Goal: Task Accomplishment & Management: Use online tool/utility

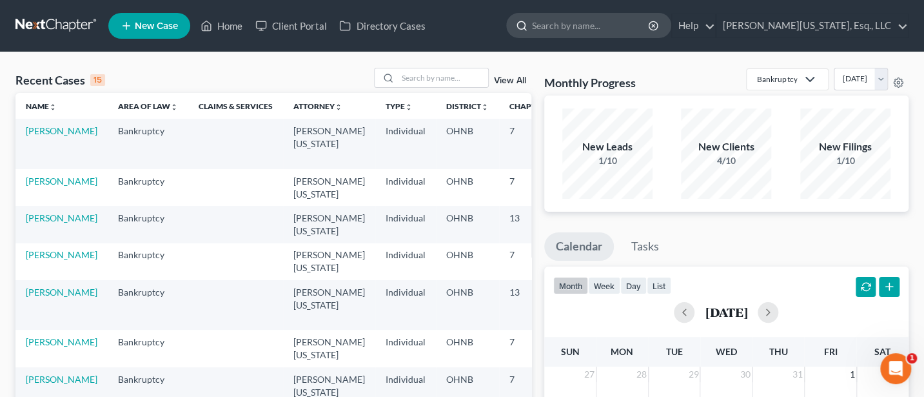
click at [628, 23] on input "search" at bounding box center [591, 26] width 118 height 24
type input "[PERSON_NAME]"
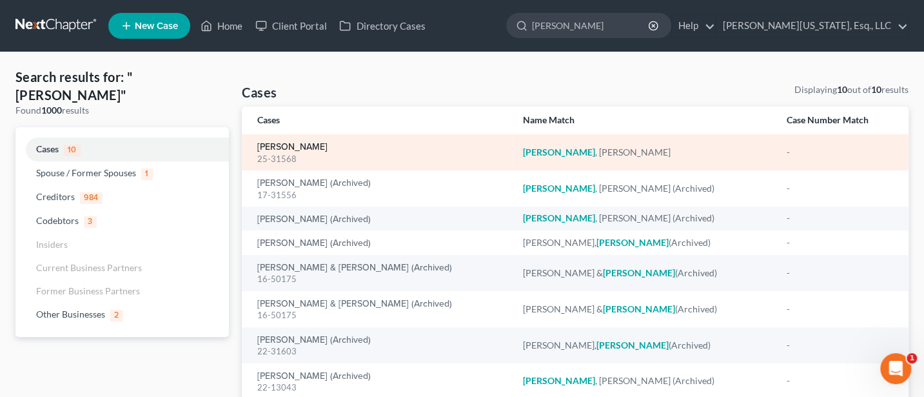
click at [304, 147] on link "[PERSON_NAME]" at bounding box center [292, 147] width 70 height 9
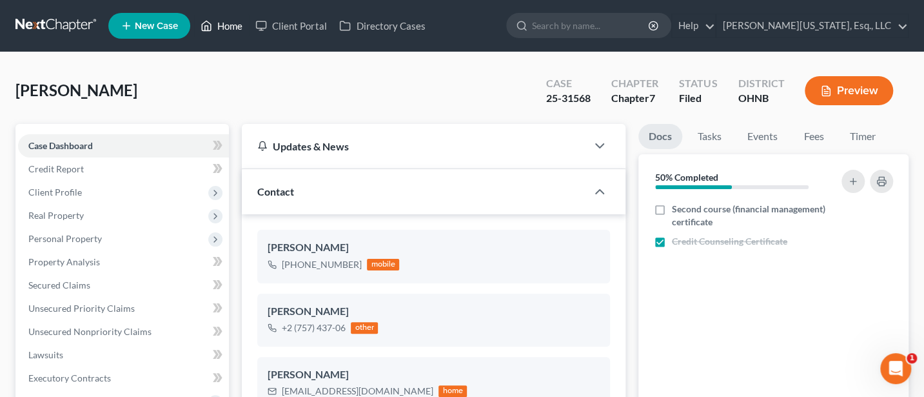
click at [229, 28] on link "Home" at bounding box center [221, 25] width 55 height 23
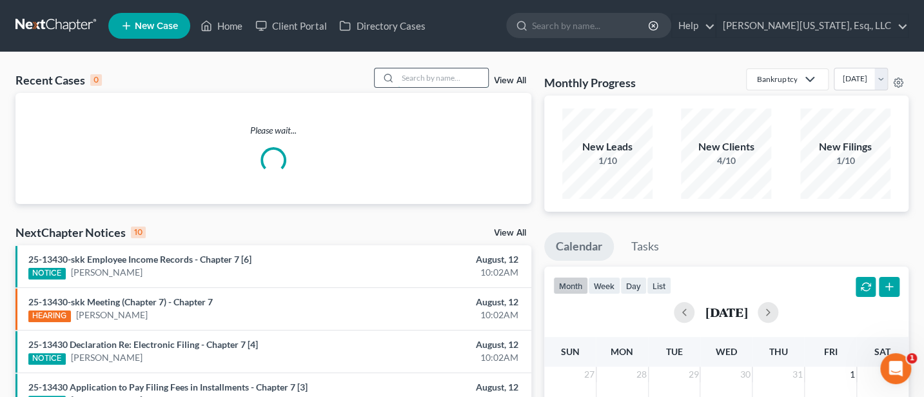
click at [438, 70] on input "search" at bounding box center [443, 77] width 90 height 19
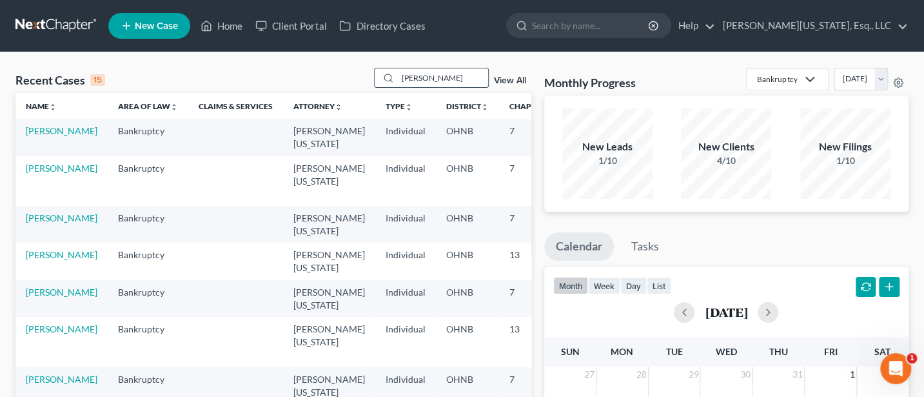
type input "[PERSON_NAME]"
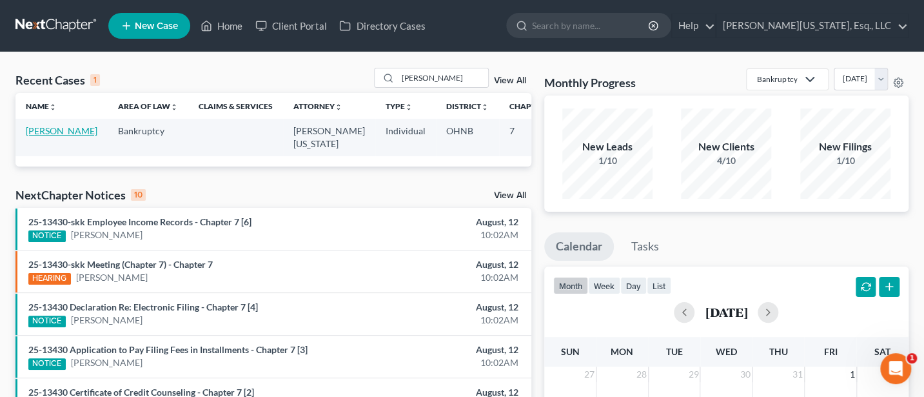
click at [36, 132] on link "[PERSON_NAME]" at bounding box center [62, 130] width 72 height 11
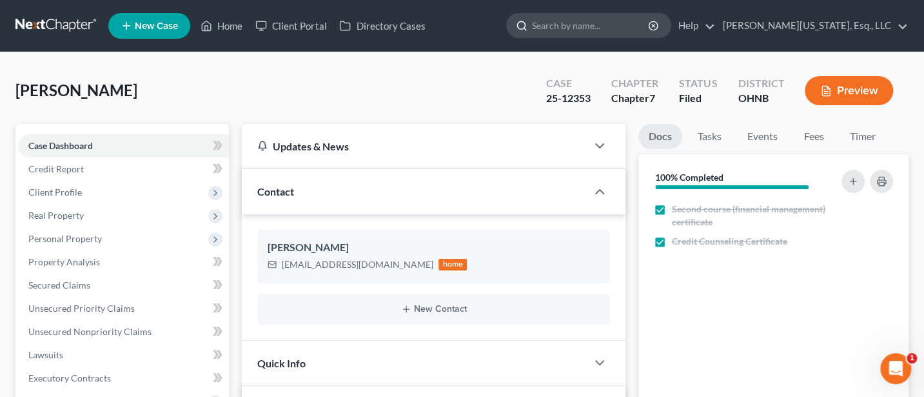
click at [643, 30] on input "search" at bounding box center [591, 26] width 118 height 24
type input "Hills"
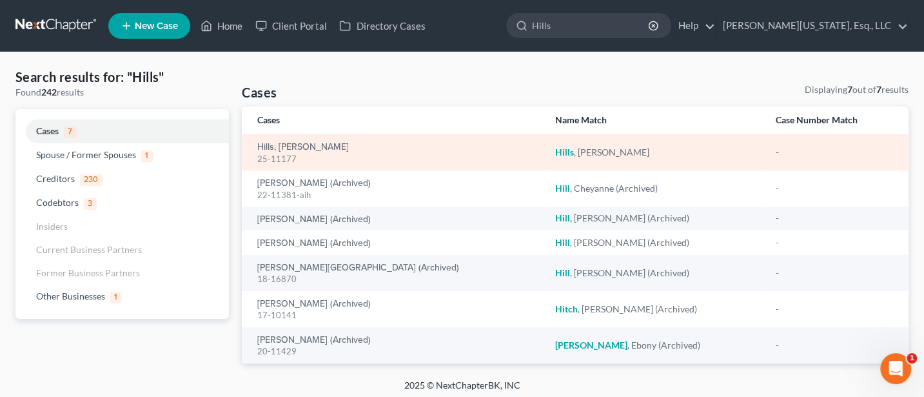
click at [277, 141] on div "Hills, [PERSON_NAME] 25-11177" at bounding box center [395, 152] width 277 height 25
click at [278, 143] on link "Hills, [PERSON_NAME]" at bounding box center [303, 147] width 92 height 9
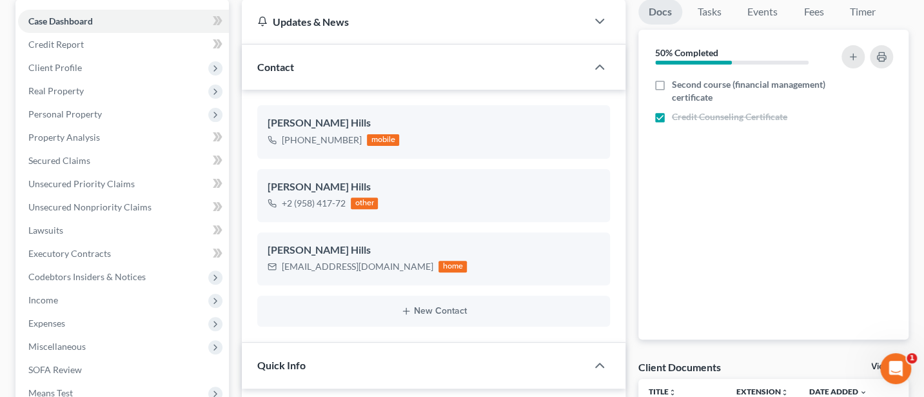
scroll to position [344, 0]
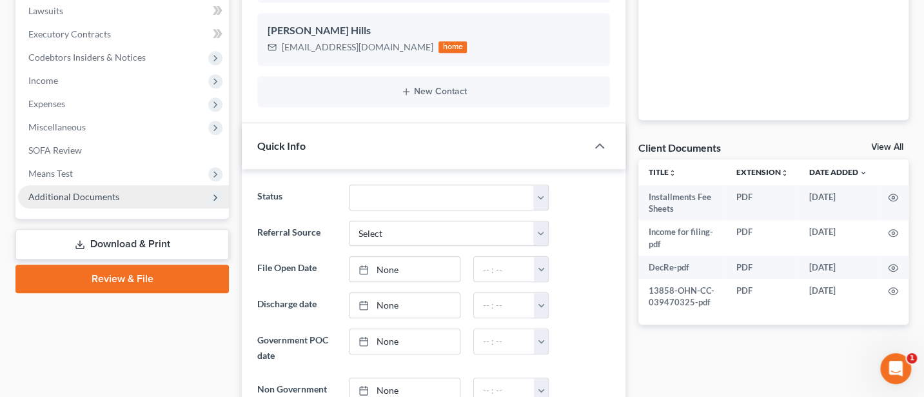
click at [64, 197] on span "Additional Documents" at bounding box center [73, 196] width 91 height 11
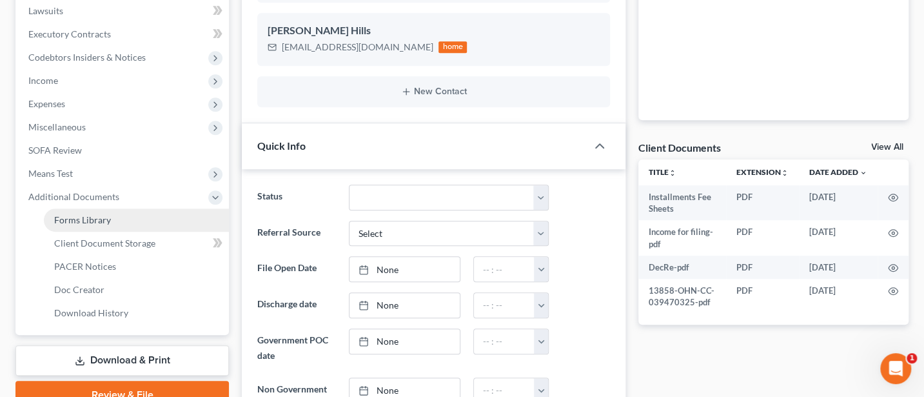
click at [95, 217] on span "Forms Library" at bounding box center [82, 219] width 57 height 11
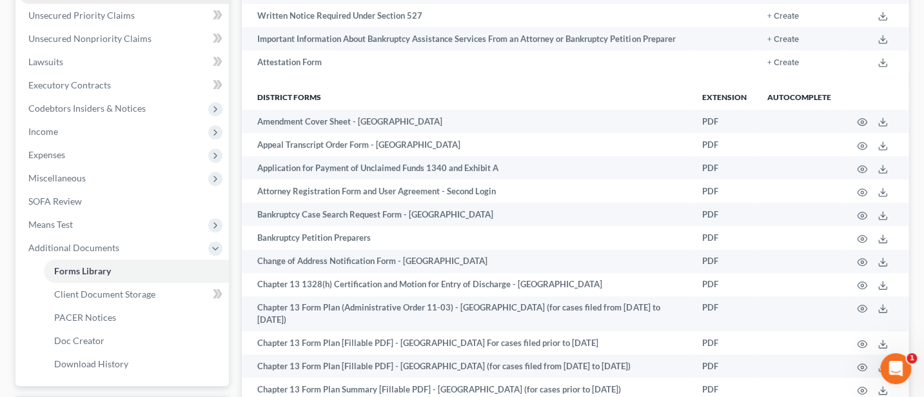
scroll to position [344, 0]
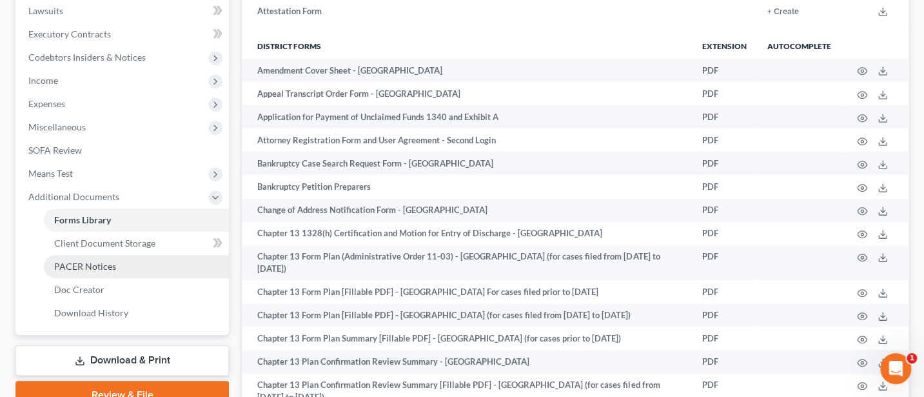
click at [82, 266] on span "PACER Notices" at bounding box center [85, 266] width 62 height 11
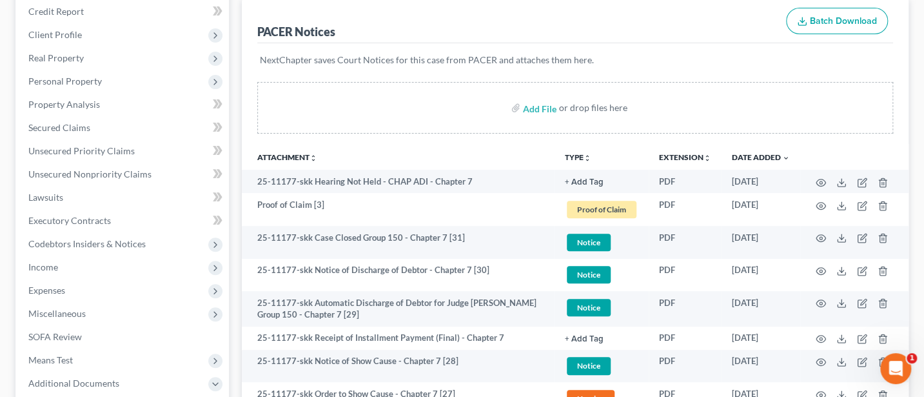
scroll to position [172, 0]
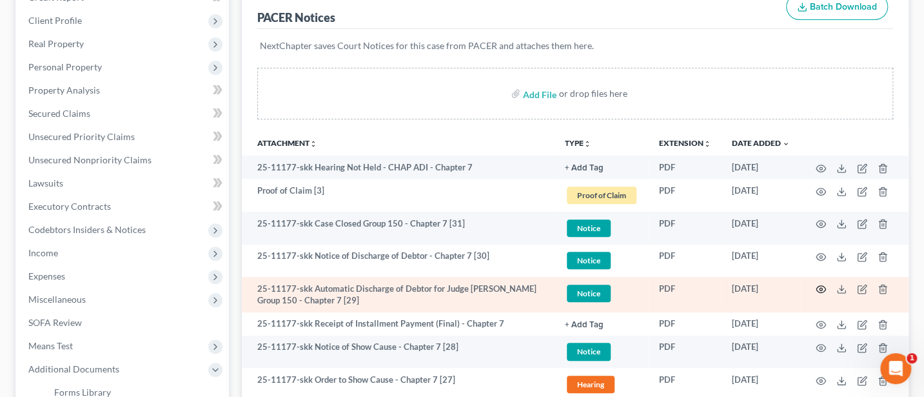
click at [819, 285] on icon "button" at bounding box center [821, 289] width 10 height 10
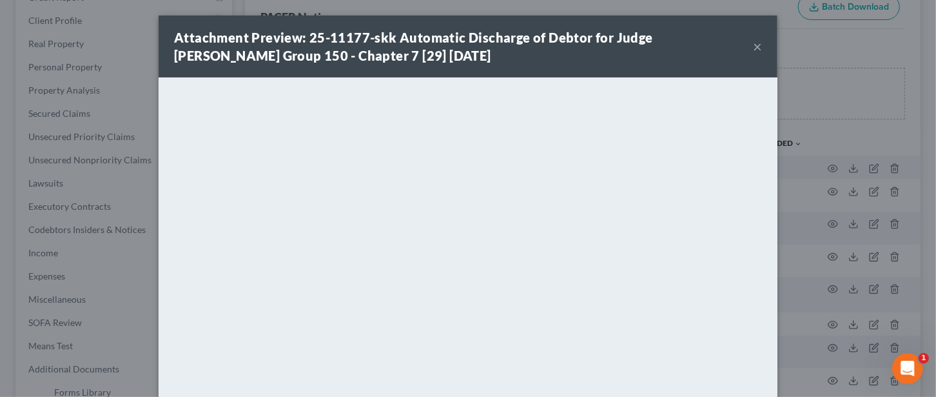
click at [753, 46] on button "×" at bounding box center [757, 46] width 9 height 15
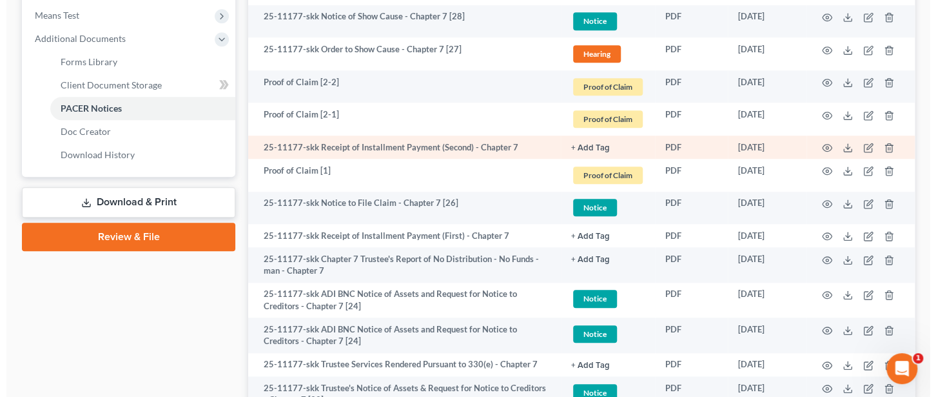
scroll to position [516, 0]
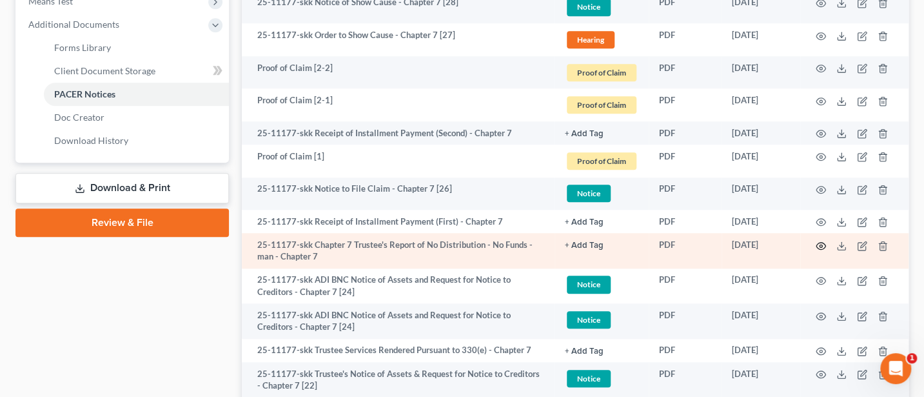
click at [816, 243] on icon "button" at bounding box center [821, 246] width 10 height 10
